Goal: Navigation & Orientation: Find specific page/section

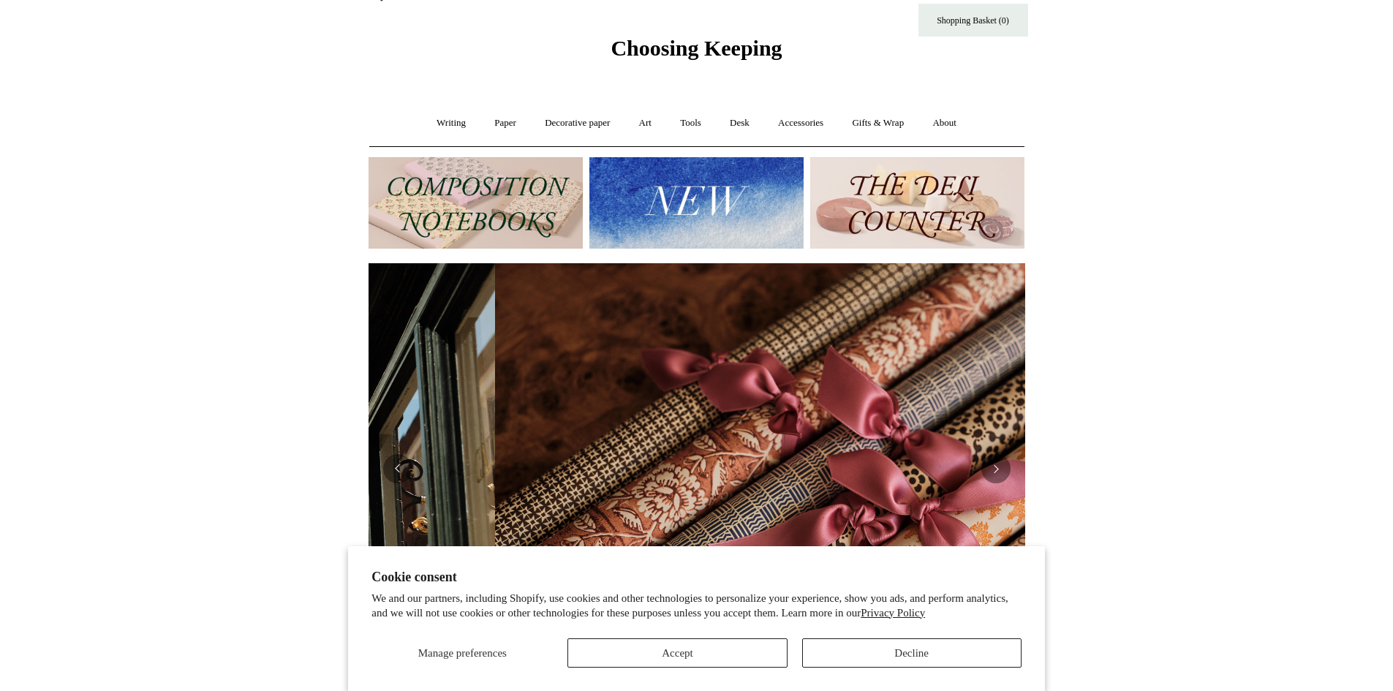
scroll to position [0, 1313]
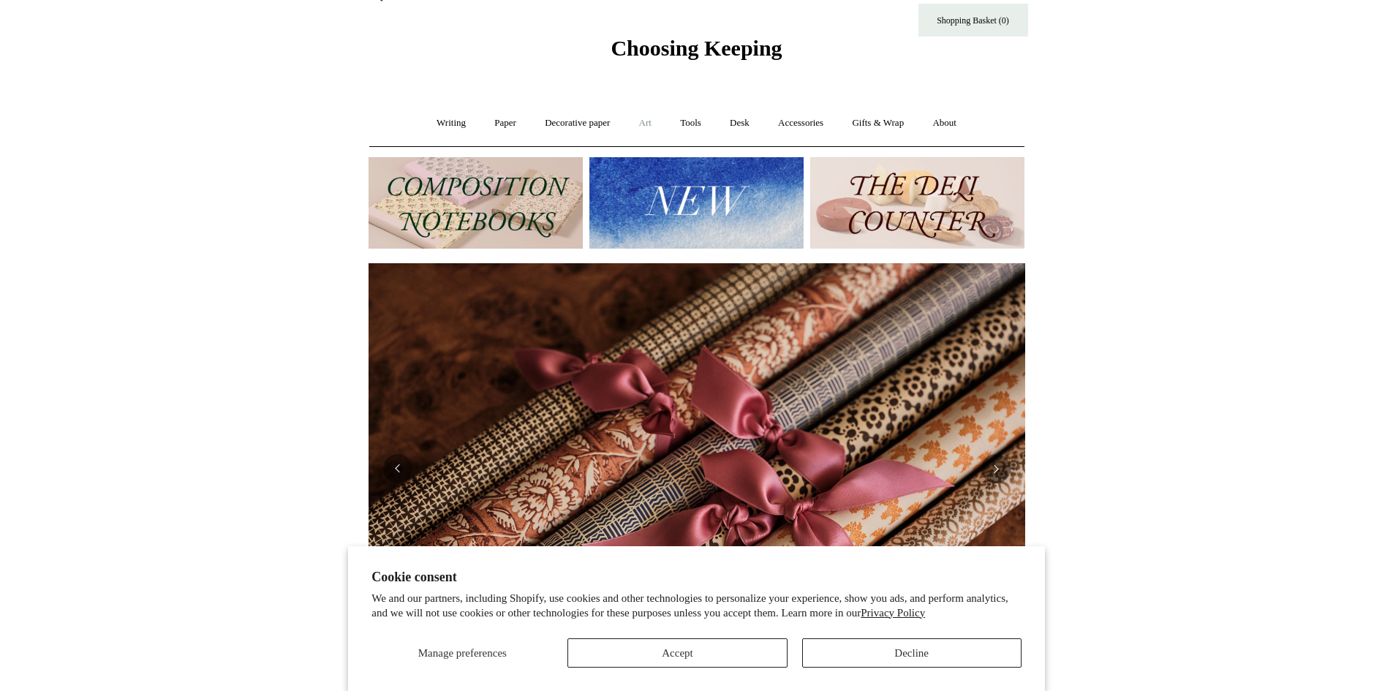
click at [641, 121] on link "Art +" at bounding box center [645, 123] width 39 height 39
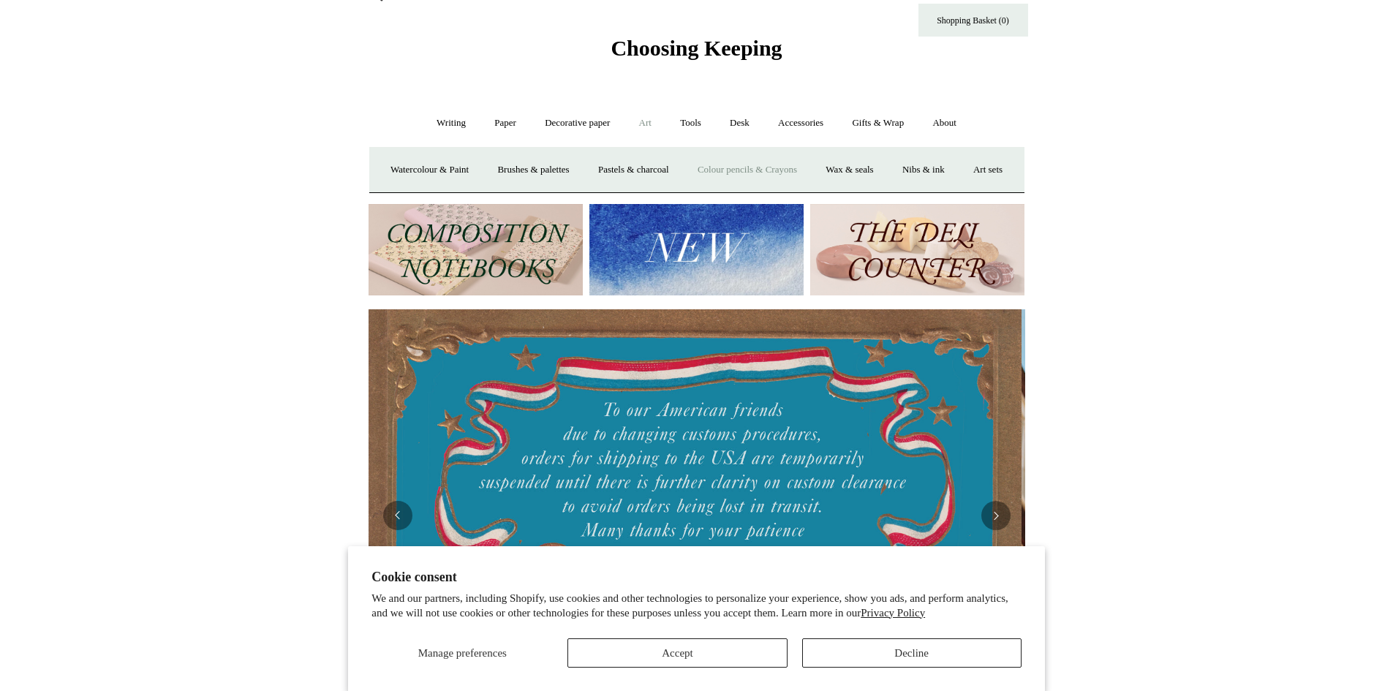
scroll to position [0, 0]
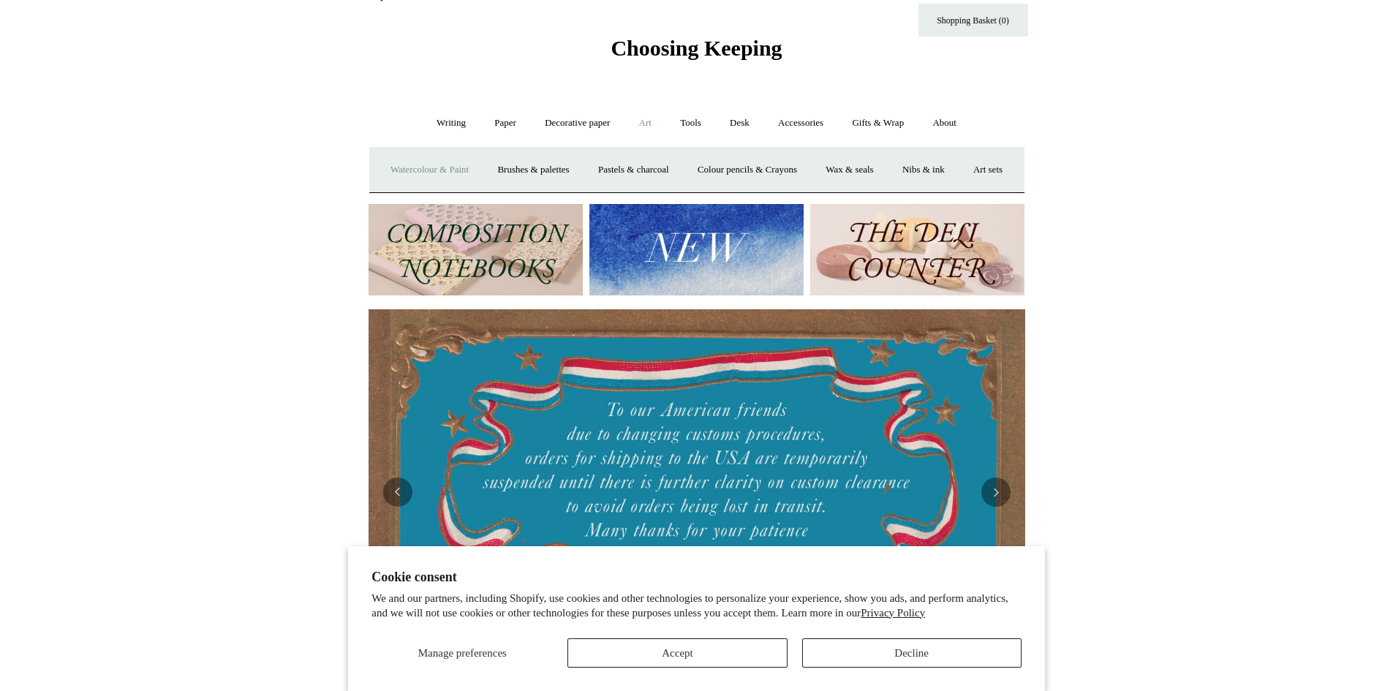
click at [442, 170] on link "Watercolour & Paint" at bounding box center [429, 170] width 105 height 39
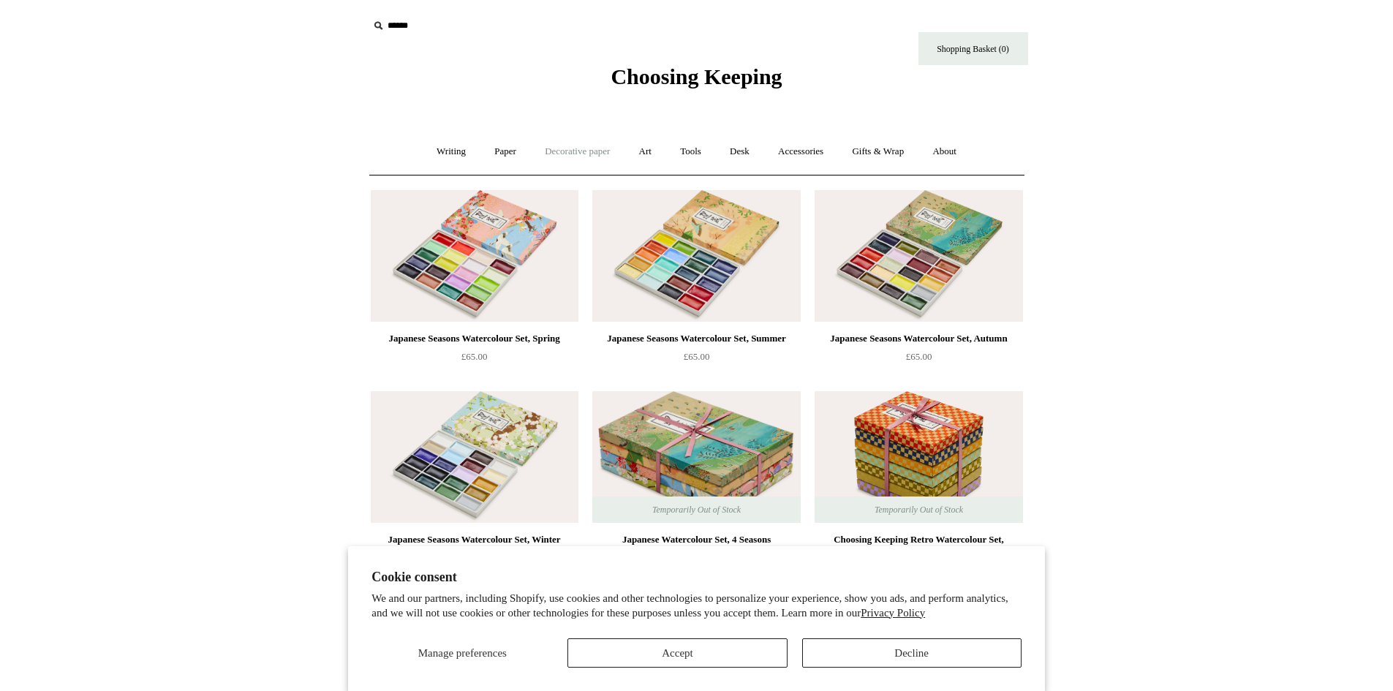
click at [558, 144] on link "Decorative paper +" at bounding box center [577, 151] width 91 height 39
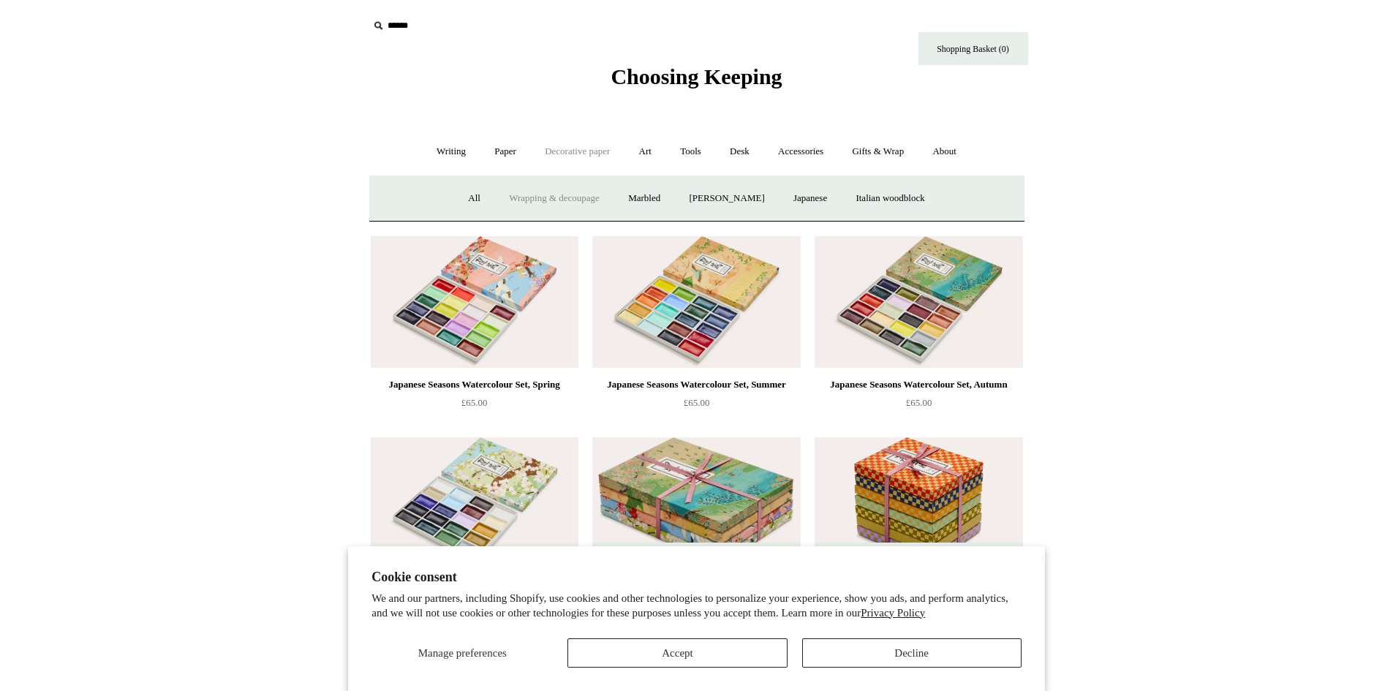
click at [551, 196] on link "Wrapping & decoupage" at bounding box center [554, 198] width 117 height 39
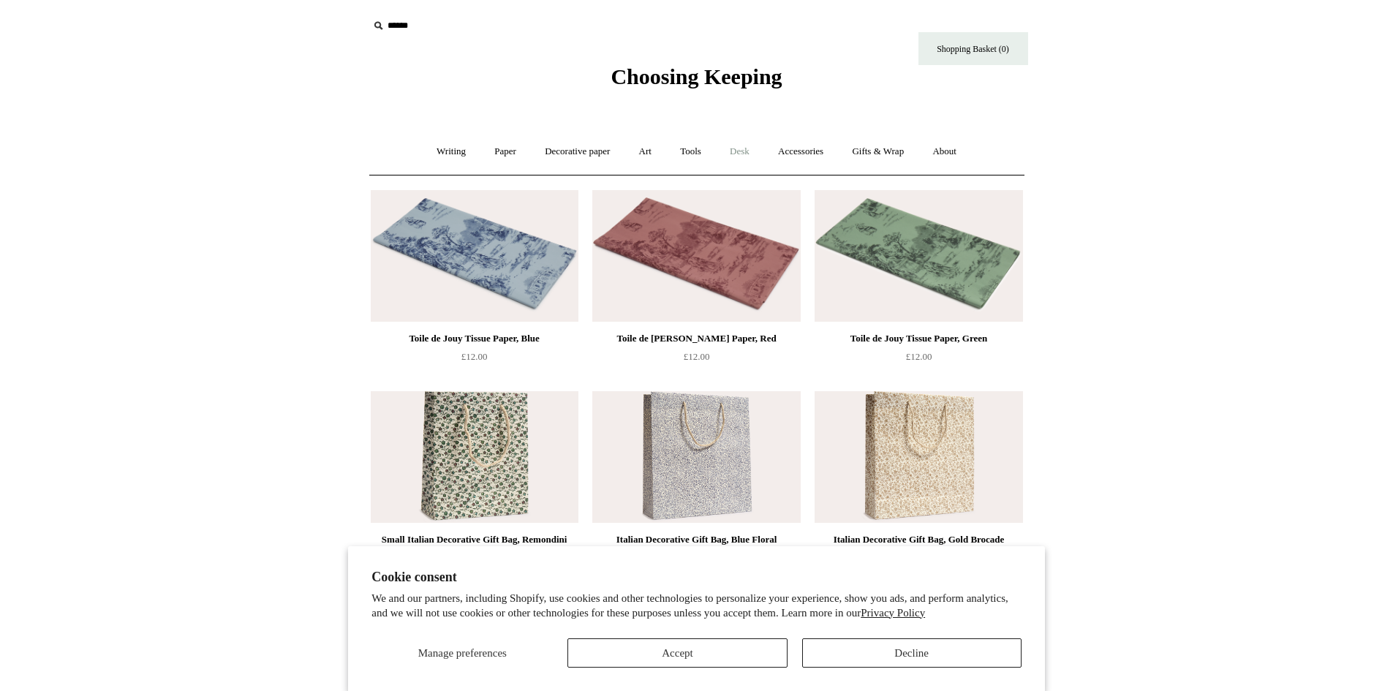
click at [732, 148] on link "Desk +" at bounding box center [740, 151] width 46 height 39
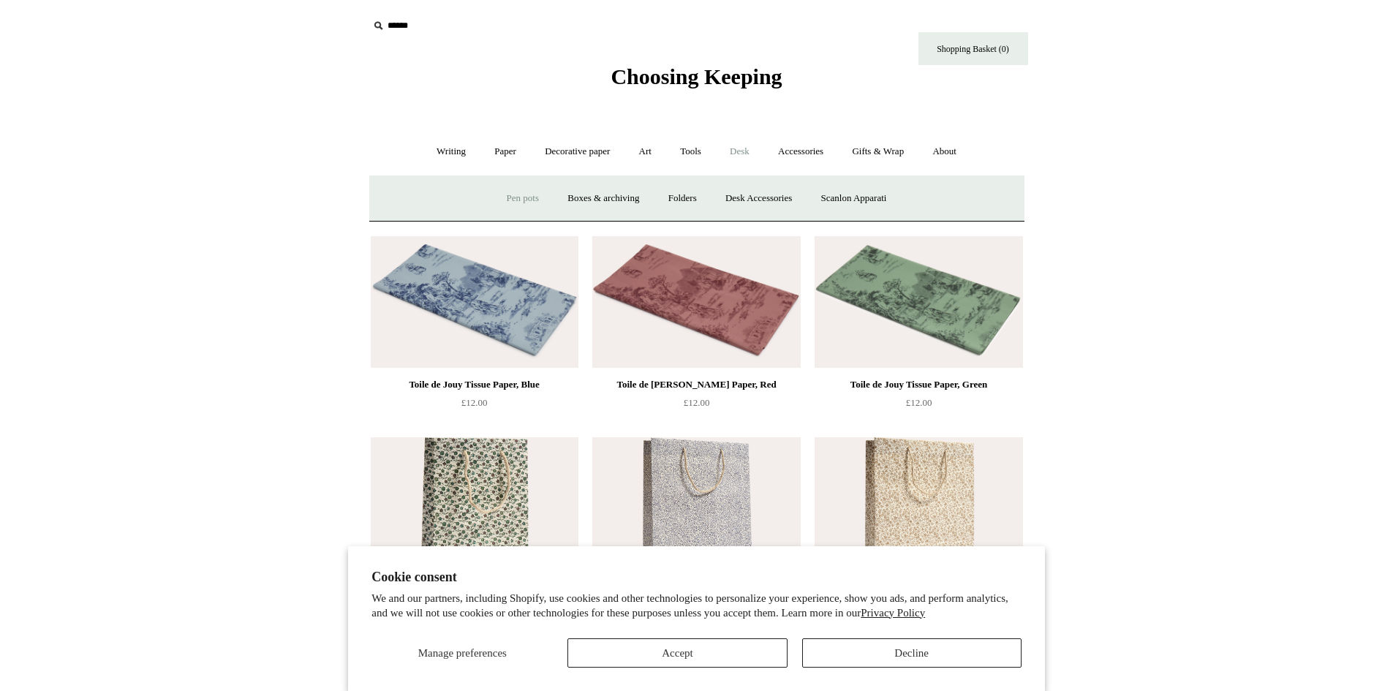
click at [505, 197] on link "Pen pots" at bounding box center [523, 198] width 58 height 39
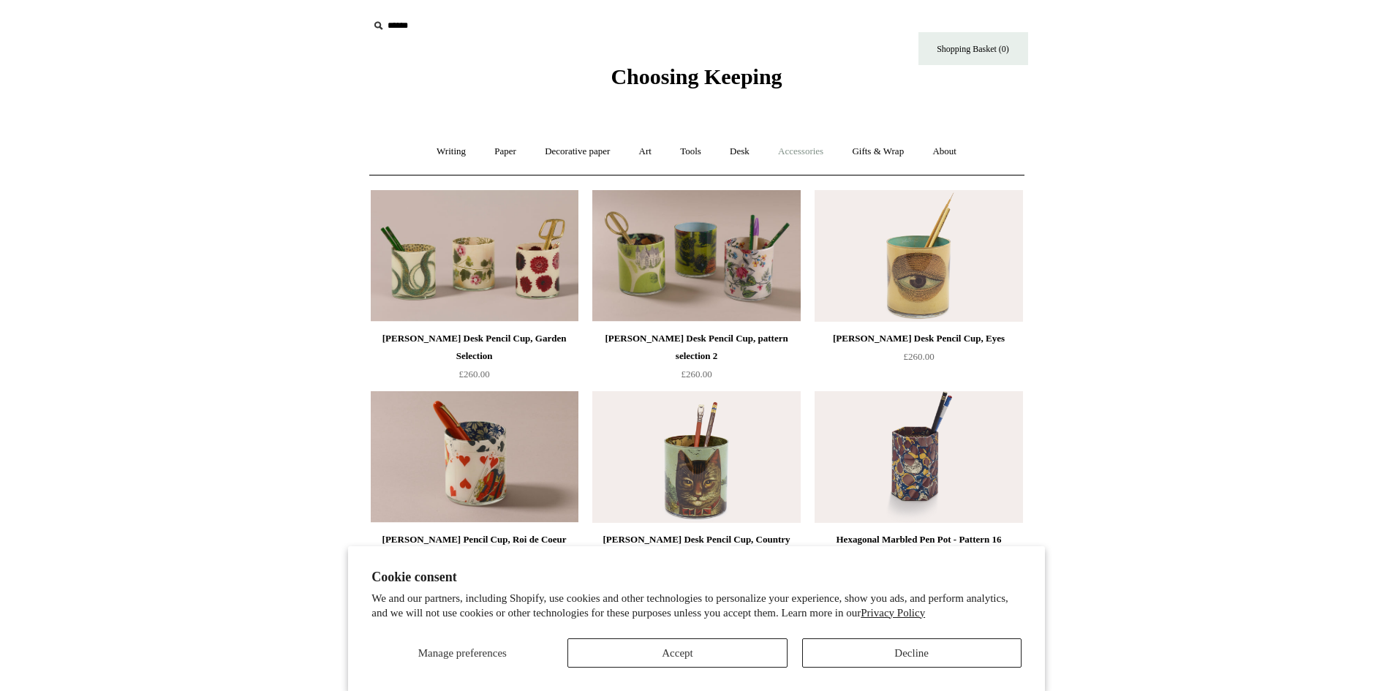
click at [803, 150] on link "Accessories +" at bounding box center [801, 151] width 72 height 39
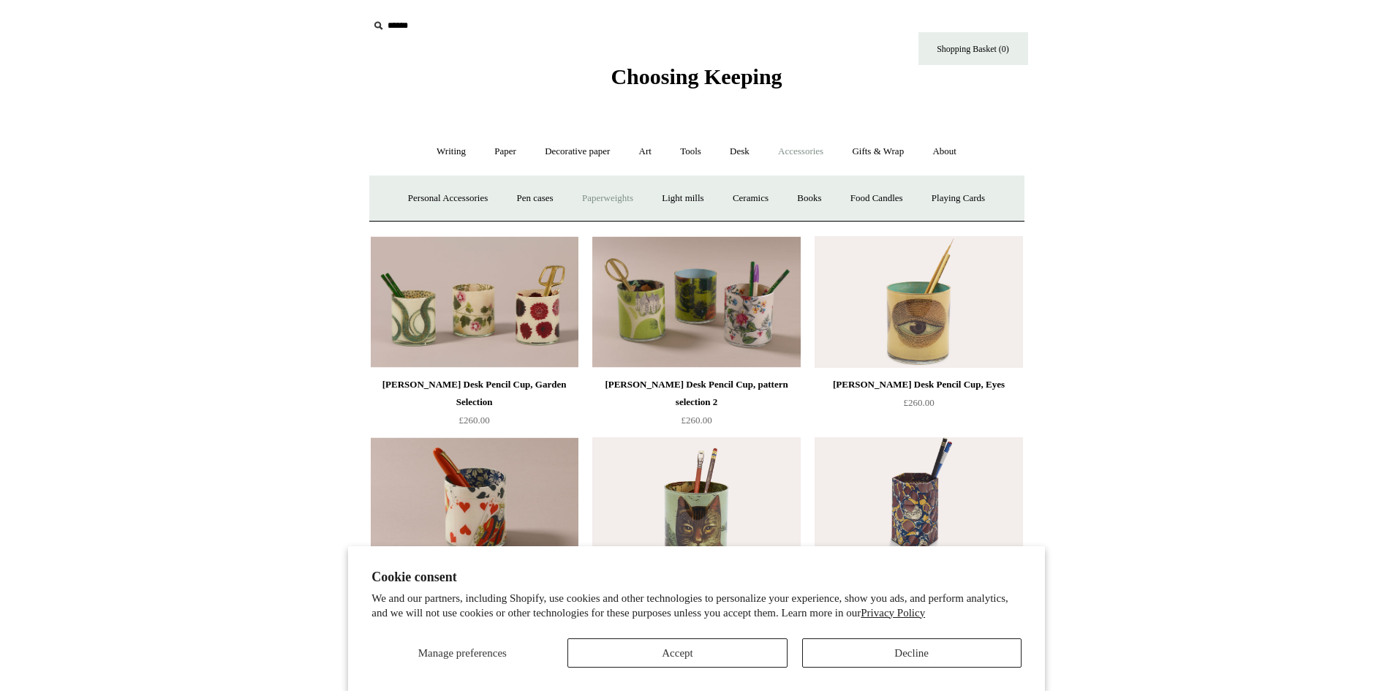
click at [594, 192] on link "Paperweights +" at bounding box center [608, 198] width 78 height 39
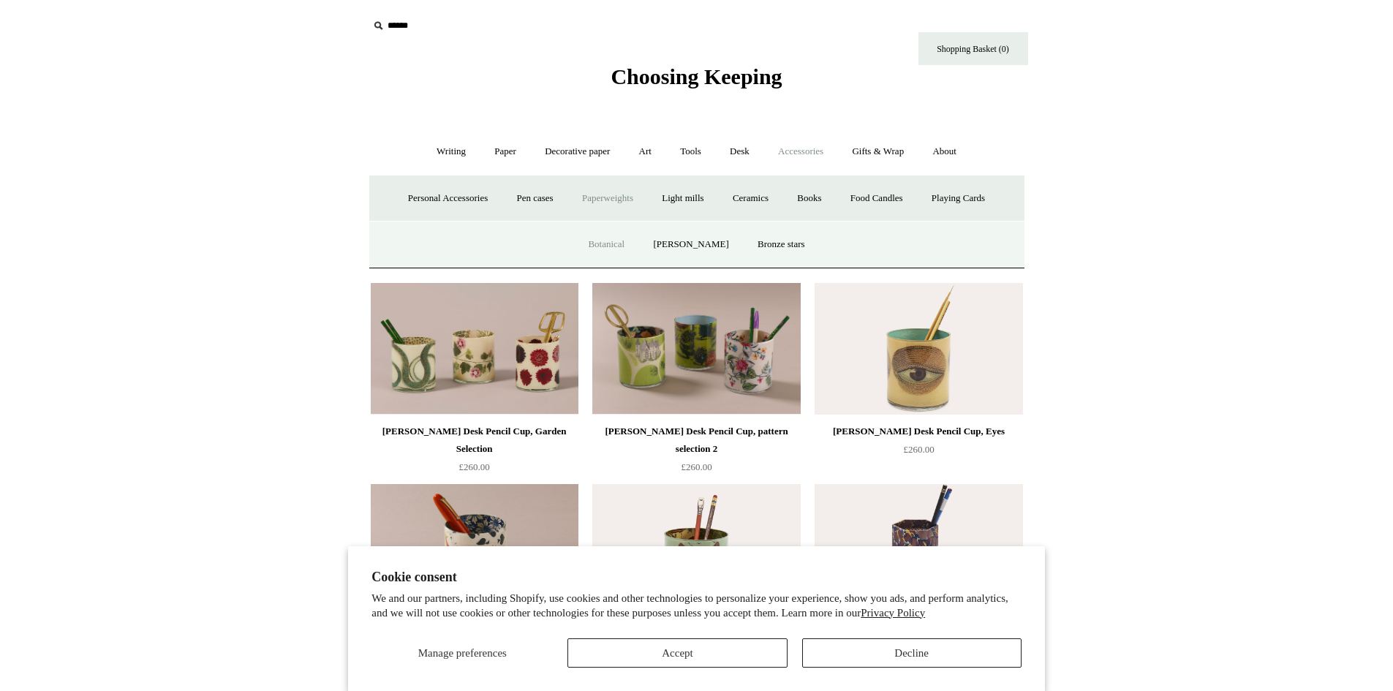
click at [626, 243] on link "Botanical" at bounding box center [606, 244] width 63 height 39
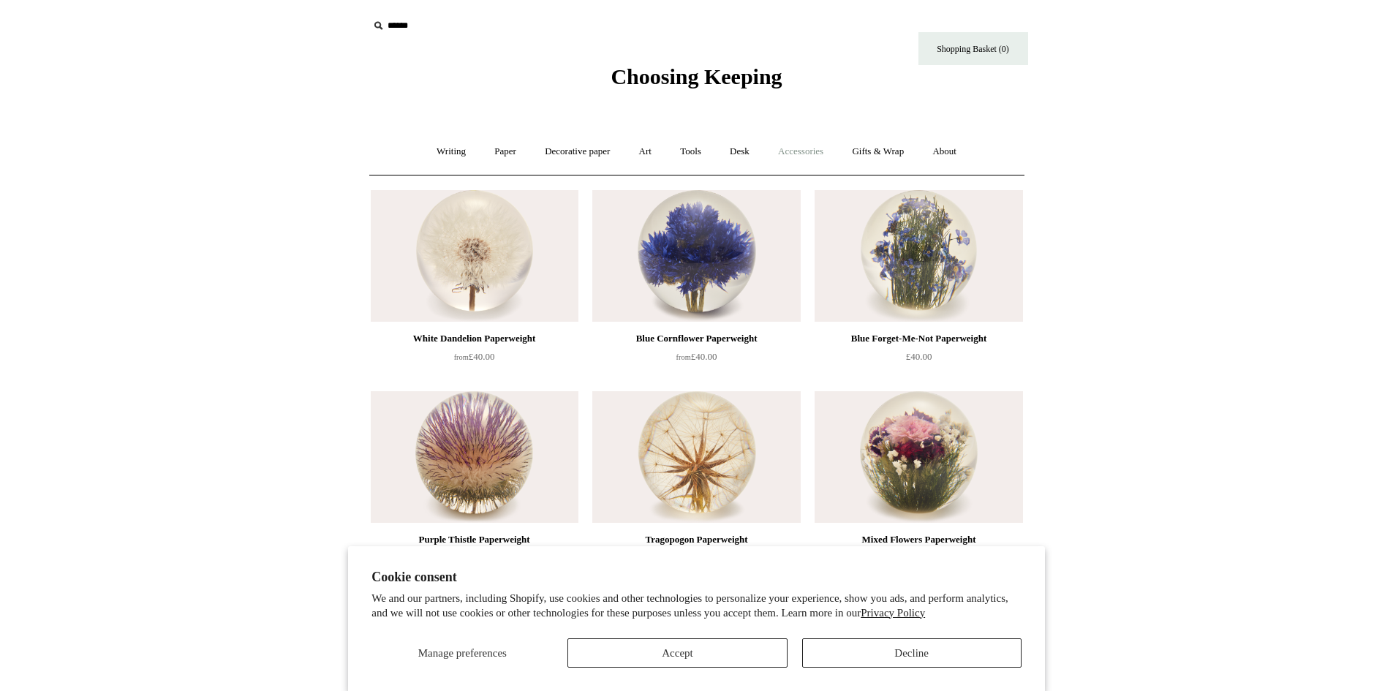
click at [798, 147] on link "Accessories +" at bounding box center [801, 151] width 72 height 39
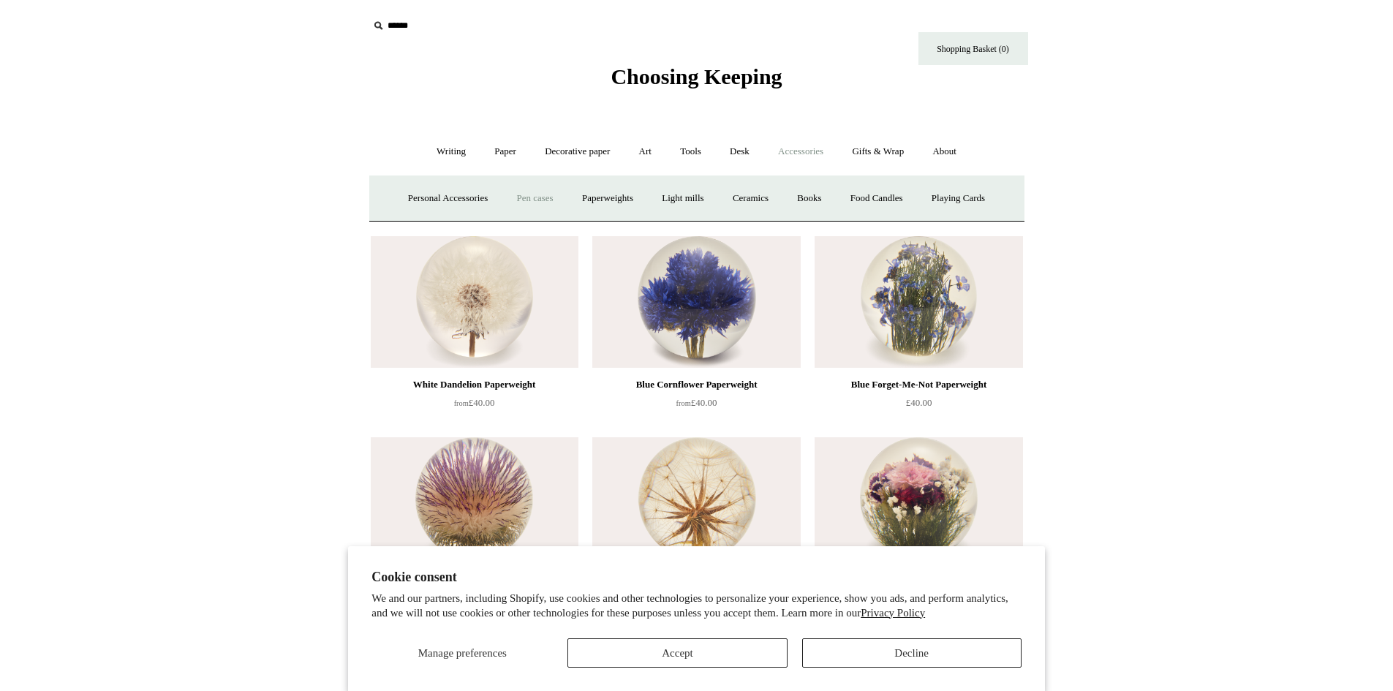
click at [531, 197] on link "Pen cases" at bounding box center [534, 198] width 63 height 39
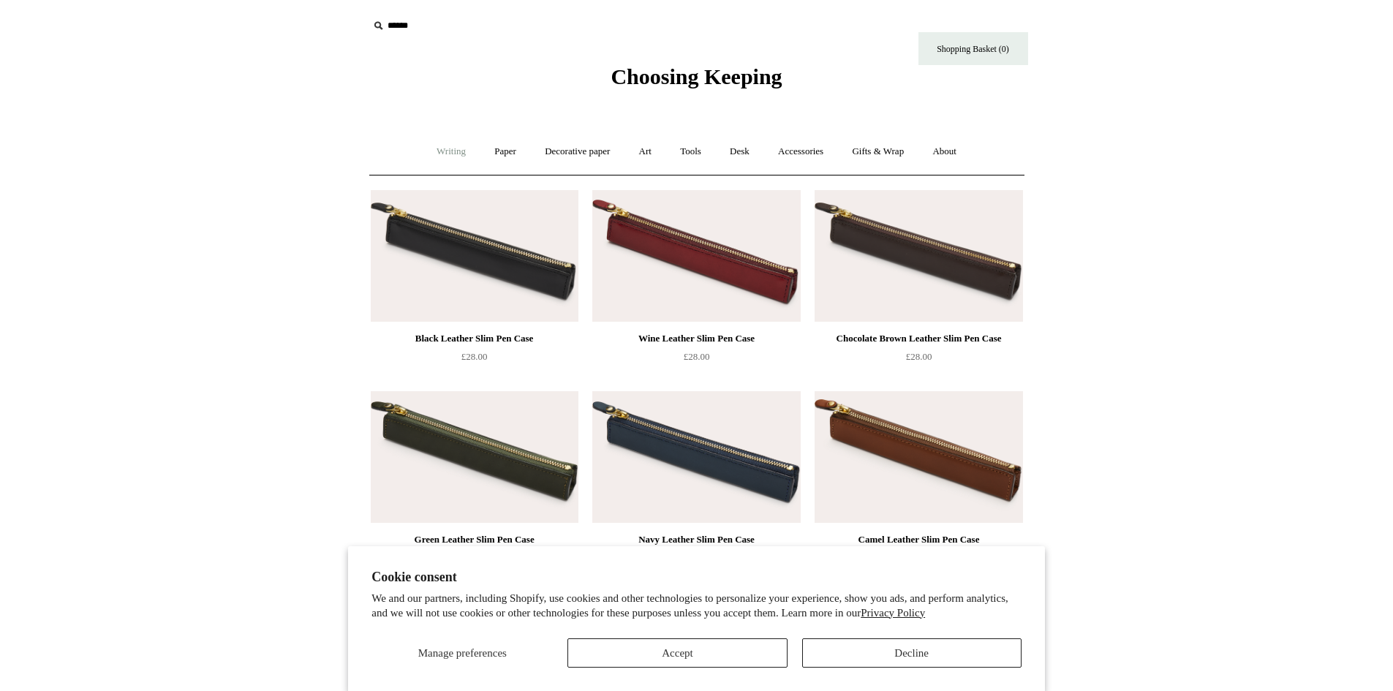
click at [442, 151] on link "Writing +" at bounding box center [451, 151] width 56 height 39
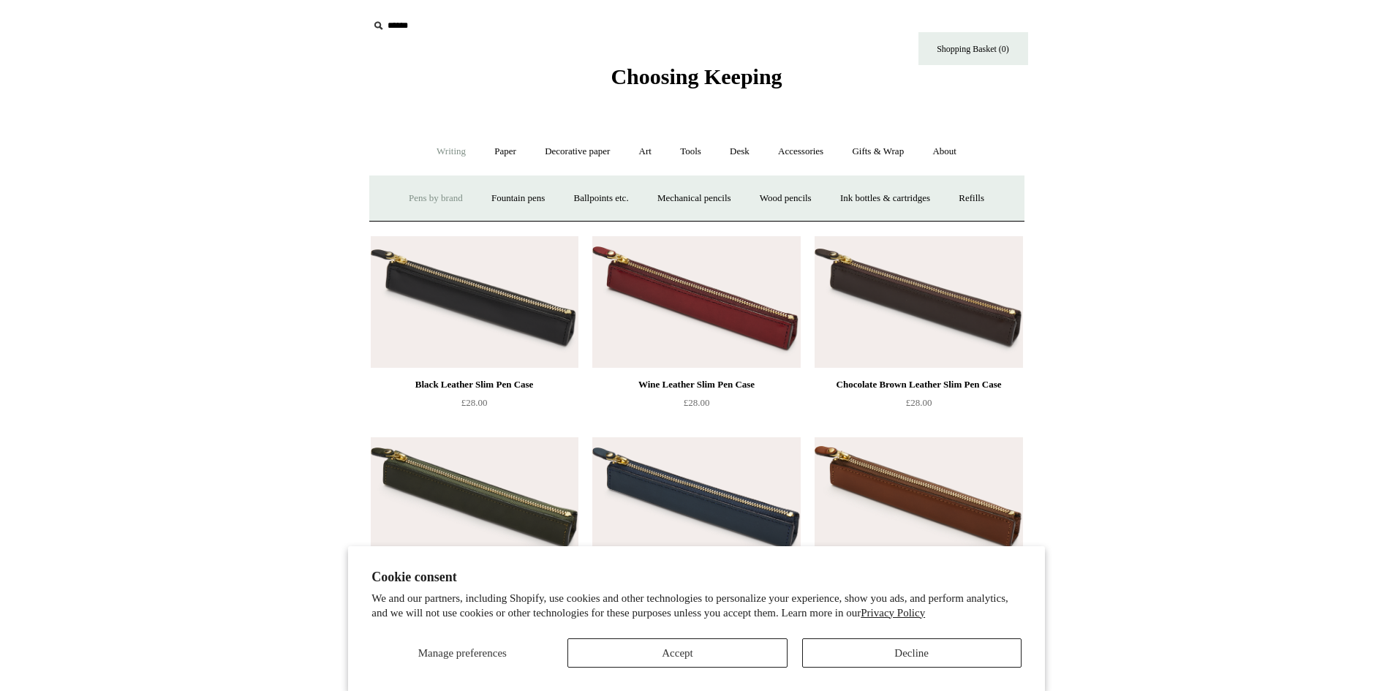
click at [431, 198] on link "Pens by brand +" at bounding box center [436, 198] width 80 height 39
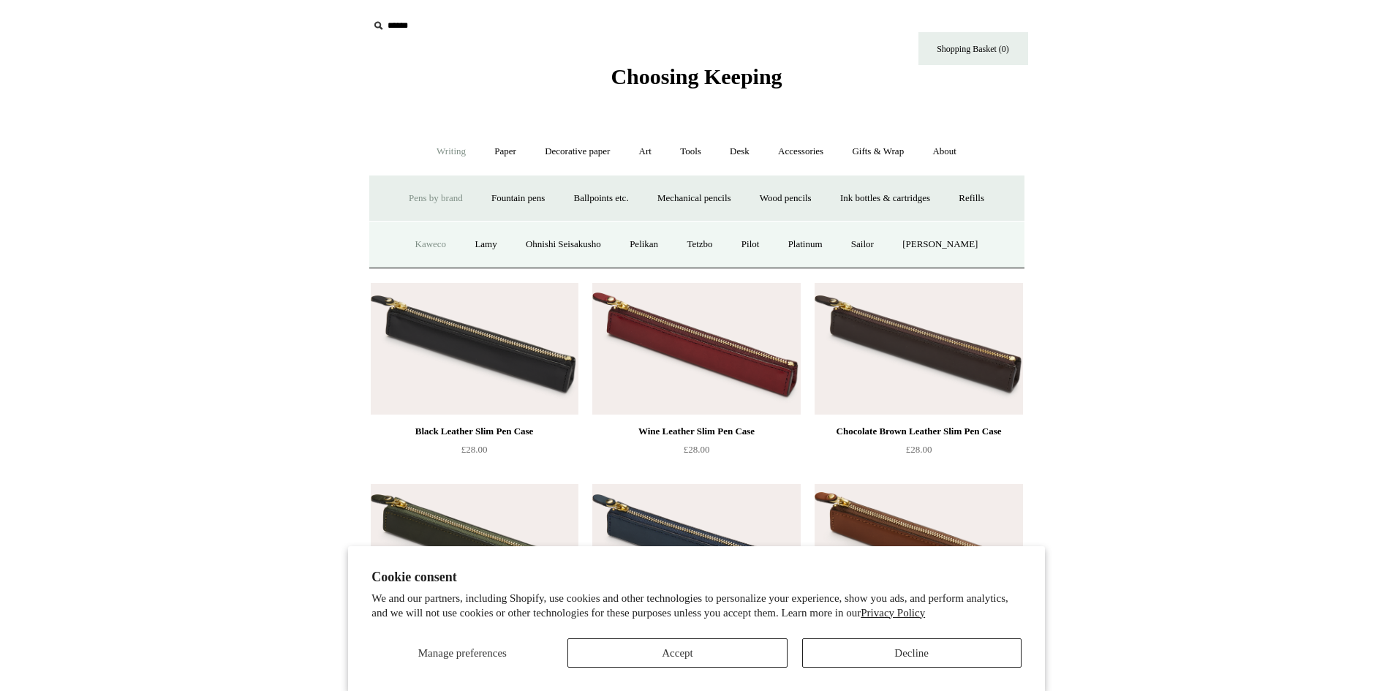
click at [429, 245] on link "Kaweco" at bounding box center [431, 244] width 58 height 39
